Goal: Information Seeking & Learning: Check status

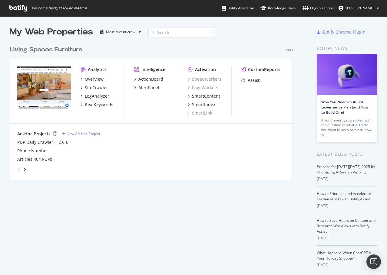
scroll to position [271, 378]
click at [89, 80] on div "Overview" at bounding box center [94, 79] width 19 height 6
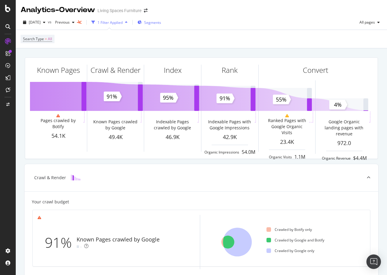
click at [156, 21] on span "Segments" at bounding box center [152, 22] width 17 height 5
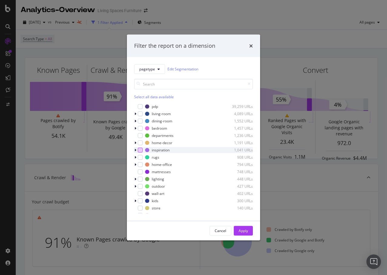
click at [140, 150] on div "modal" at bounding box center [140, 150] width 5 height 5
click at [243, 232] on div "Apply" at bounding box center [242, 231] width 9 height 5
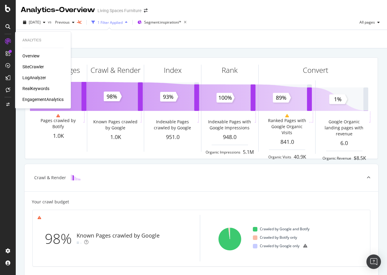
click at [33, 67] on div "SiteCrawler" at bounding box center [32, 67] width 21 height 6
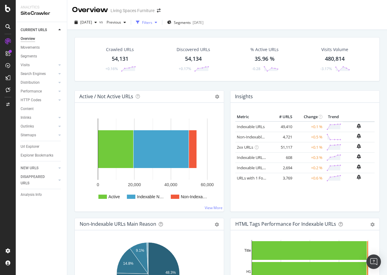
click at [142, 25] on div "button" at bounding box center [137, 22] width 8 height 8
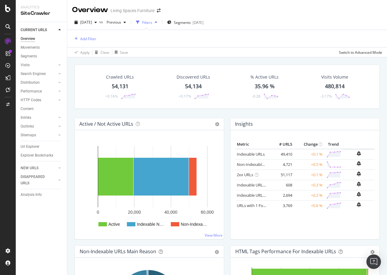
click at [142, 25] on div "button" at bounding box center [137, 22] width 8 height 8
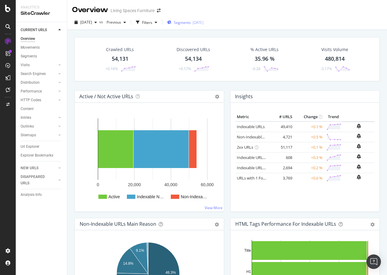
click at [171, 24] on icon "button" at bounding box center [169, 23] width 4 height 4
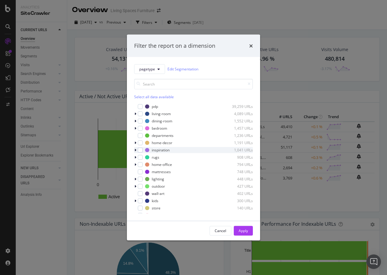
click at [135, 150] on icon "modal" at bounding box center [135, 150] width 2 height 4
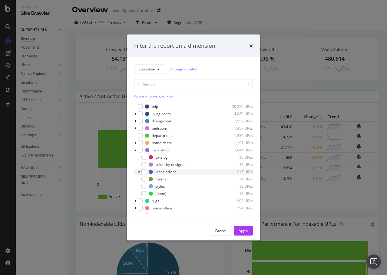
click at [147, 173] on div "ideas-advice 915 URLs" at bounding box center [193, 172] width 119 height 6
click at [145, 173] on div "modal" at bounding box center [143, 171] width 5 height 5
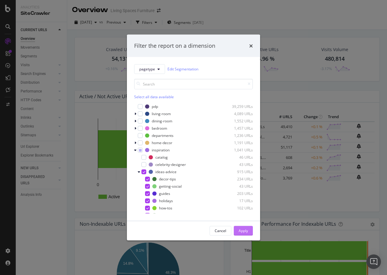
click at [240, 229] on div "Apply" at bounding box center [242, 231] width 9 height 5
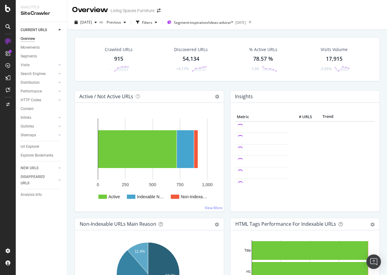
click at [124, 62] on div "Crawled URLs 915 -" at bounding box center [119, 59] width 40 height 31
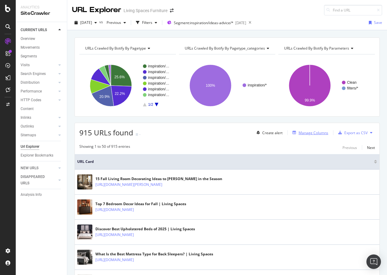
click at [315, 131] on div "Manage Columns" at bounding box center [313, 132] width 30 height 5
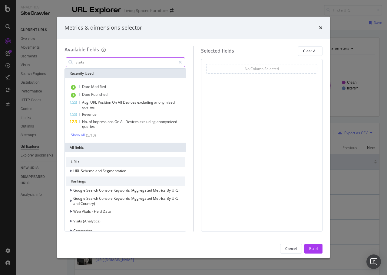
type input "visits"
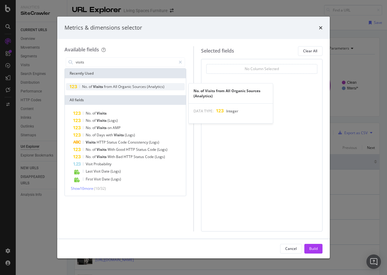
click at [105, 87] on span "from" at bounding box center [108, 86] width 9 height 5
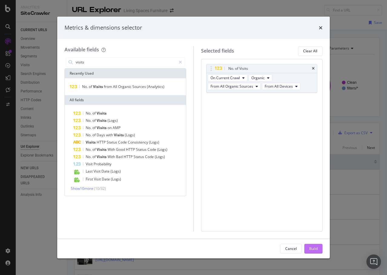
click at [314, 253] on div "Build" at bounding box center [313, 249] width 8 height 9
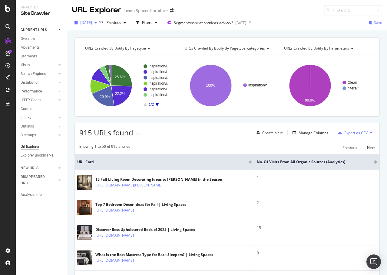
click at [92, 24] on span "[DATE]" at bounding box center [86, 22] width 12 height 5
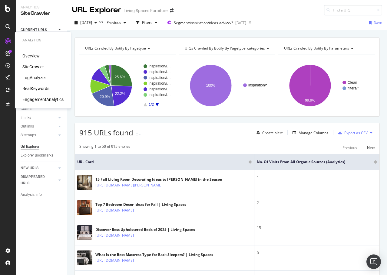
click at [39, 89] on div "RealKeywords" at bounding box center [35, 89] width 27 height 6
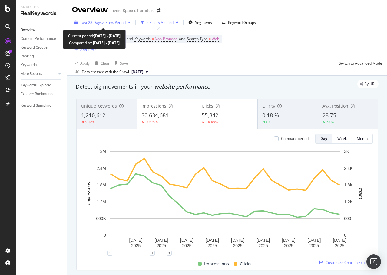
click at [100, 26] on div "Last 28 Days vs Prev. Period" at bounding box center [102, 22] width 61 height 9
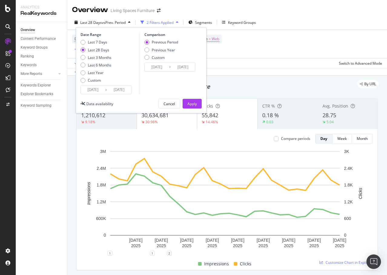
click at [102, 91] on input "[DATE]" at bounding box center [93, 90] width 24 height 8
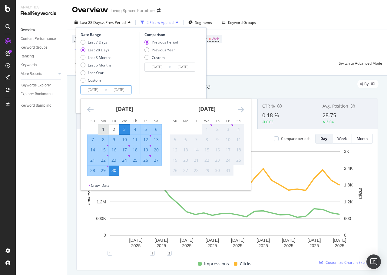
click at [104, 128] on div "1" at bounding box center [103, 130] width 10 height 6
type input "[DATE]"
click at [114, 170] on div "30" at bounding box center [114, 171] width 10 height 6
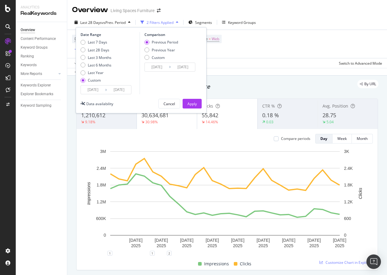
click at [104, 95] on div "Date Range Last 7 Days Last 28 Days Last 3 Months Last 6 Months Last Year Custo…" at bounding box center [141, 70] width 131 height 86
click at [103, 92] on input "[DATE]" at bounding box center [93, 90] width 24 height 8
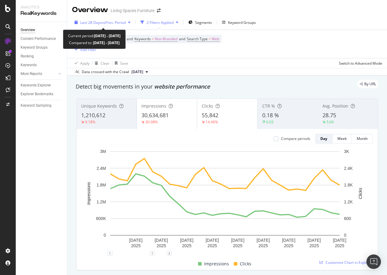
click at [128, 23] on div "button" at bounding box center [129, 23] width 7 height 4
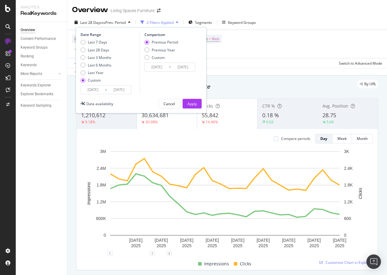
click at [93, 91] on input "[DATE]" at bounding box center [93, 90] width 24 height 8
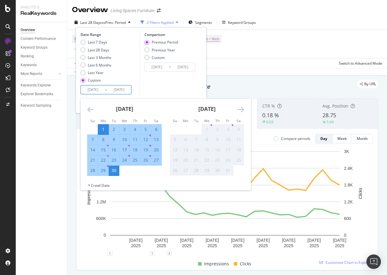
click at [140, 84] on div "Comparison Previous Period Previous Year Custom [DATE] Navigate forward to inte…" at bounding box center [169, 63] width 58 height 62
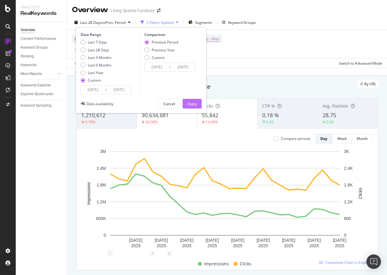
click at [189, 103] on div "Apply" at bounding box center [191, 103] width 9 height 5
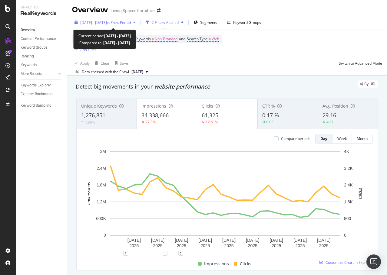
click at [116, 25] on div "[DATE] - [DATE] vs Prev. Period" at bounding box center [105, 22] width 66 height 9
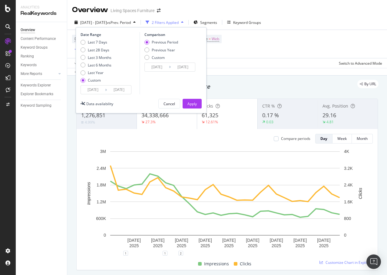
click at [165, 54] on div "Previous Period Previous Year Custom" at bounding box center [161, 51] width 34 height 23
click at [163, 50] on div "Previous Year" at bounding box center [163, 50] width 23 height 5
type input "[DATE]"
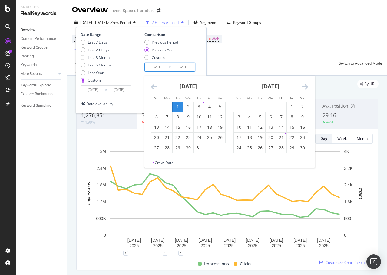
click at [172, 65] on input "[DATE]" at bounding box center [183, 67] width 24 height 8
click at [151, 88] on icon "Move backward to switch to the previous month." at bounding box center [154, 86] width 6 height 7
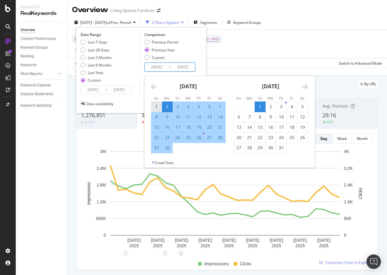
click at [155, 102] on div "1" at bounding box center [156, 107] width 10 height 10
type input "[DATE]"
click at [168, 147] on div "30" at bounding box center [167, 148] width 10 height 6
type input "[DATE]"
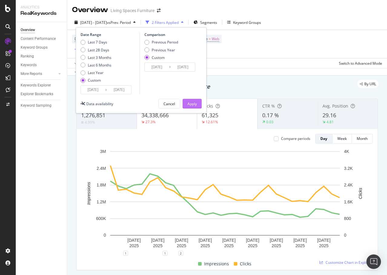
click at [191, 104] on div "Apply" at bounding box center [191, 103] width 9 height 5
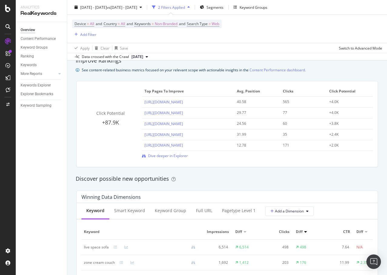
scroll to position [363, 0]
